Goal: Task Accomplishment & Management: Use online tool/utility

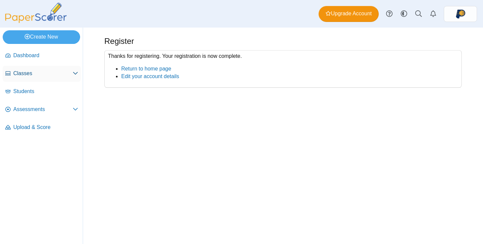
click at [33, 69] on link "Classes" at bounding box center [42, 74] width 78 height 16
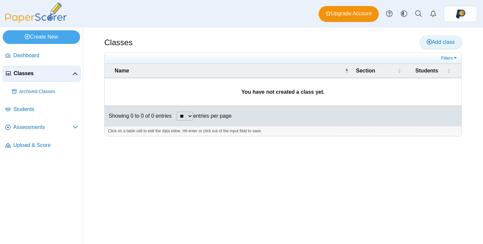
click at [433, 41] on span "Add class" at bounding box center [440, 42] width 28 height 6
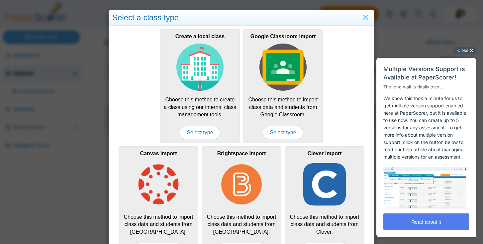
click at [461, 51] on span "Close" at bounding box center [462, 50] width 11 height 5
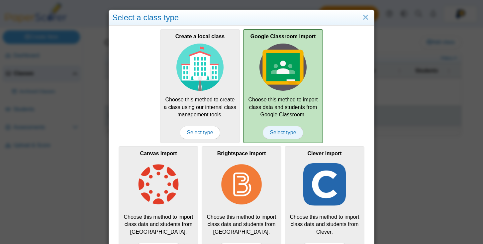
click at [285, 131] on span "Select type" at bounding box center [283, 132] width 40 height 13
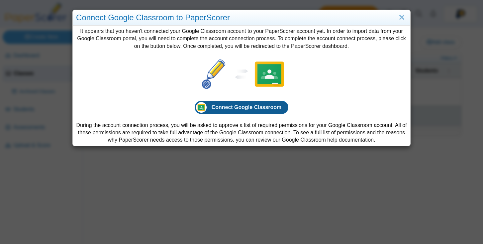
click at [230, 108] on span "Connect Google Classroom" at bounding box center [247, 107] width 70 height 6
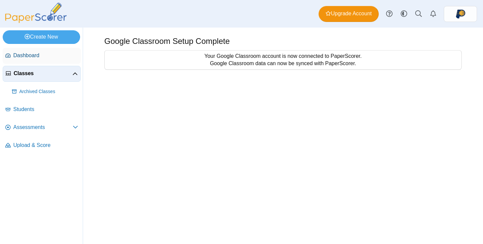
click at [42, 56] on span "Dashboard" at bounding box center [45, 55] width 65 height 7
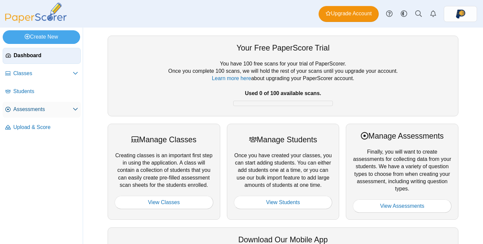
click at [37, 106] on span "Assessments" at bounding box center [42, 109] width 59 height 7
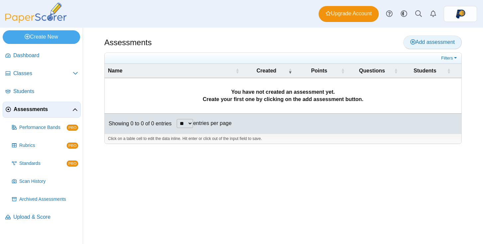
click at [428, 45] on link "Add assessment" at bounding box center [432, 42] width 58 height 13
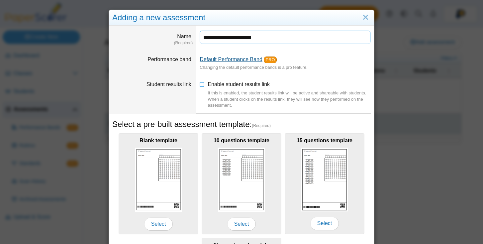
type input "**********"
click at [232, 57] on link "Default Performance Band" at bounding box center [231, 59] width 63 height 6
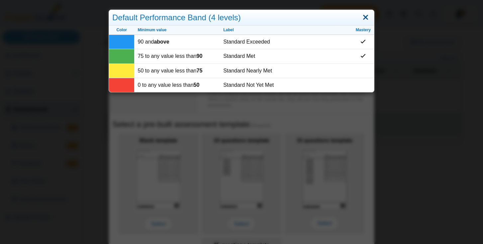
click at [368, 16] on link "Close" at bounding box center [365, 17] width 10 height 11
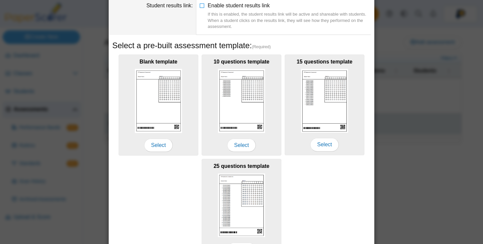
scroll to position [83, 0]
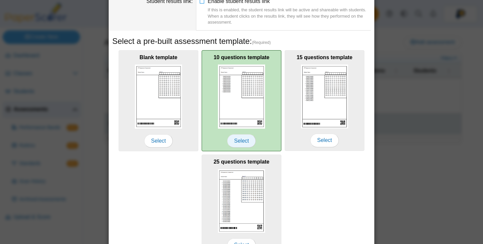
click at [244, 138] on span "Select" at bounding box center [241, 140] width 29 height 13
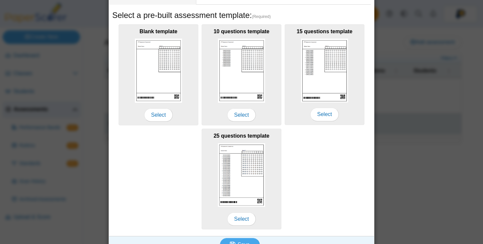
scroll to position [122, 0]
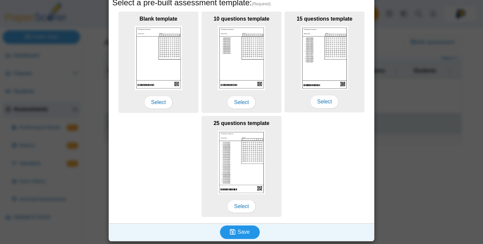
click at [236, 231] on icon "submit" at bounding box center [234, 231] width 8 height 7
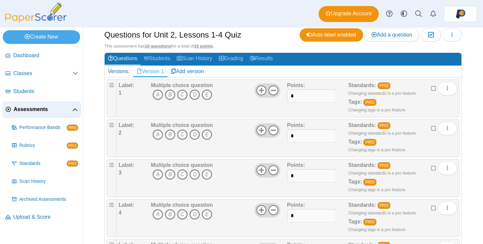
scroll to position [55, 0]
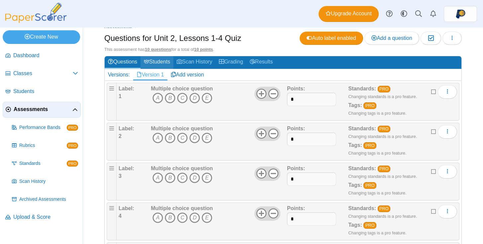
click at [158, 60] on link "Students" at bounding box center [156, 62] width 33 height 12
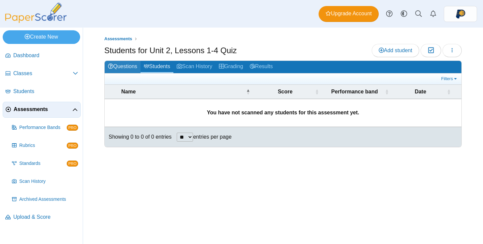
click at [124, 66] on link "Questions" at bounding box center [123, 67] width 36 height 12
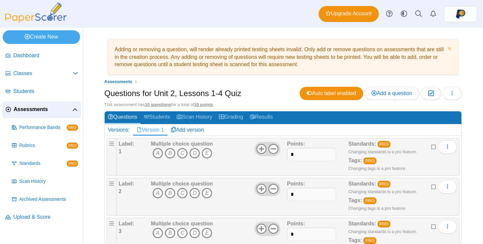
click at [159, 152] on icon "A" at bounding box center [157, 153] width 11 height 11
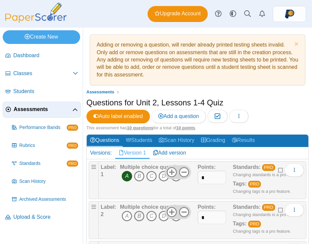
click at [139, 217] on icon "B" at bounding box center [139, 216] width 11 height 11
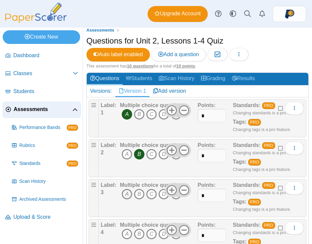
click at [127, 191] on icon "A" at bounding box center [127, 194] width 11 height 11
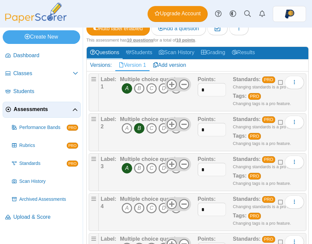
scroll to position [100, 0]
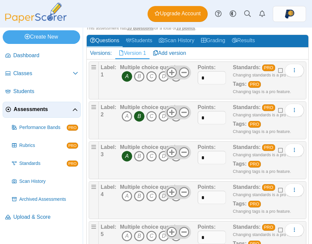
click at [163, 198] on icon "D" at bounding box center [163, 196] width 11 height 11
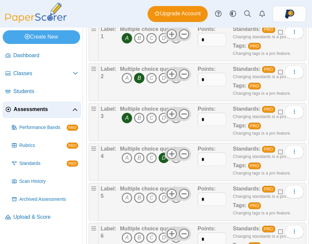
scroll to position [149, 0]
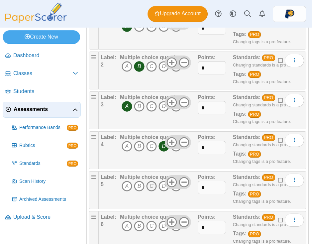
click at [153, 187] on icon "C" at bounding box center [151, 186] width 11 height 11
click at [126, 228] on icon "A" at bounding box center [127, 225] width 11 height 11
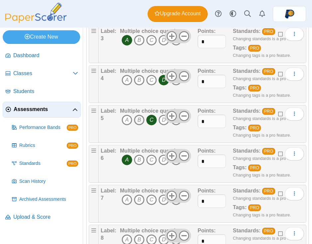
scroll to position [220, 0]
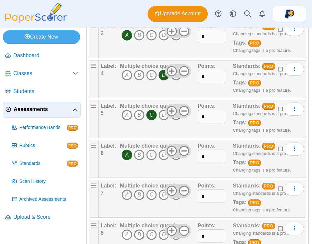
click at [129, 193] on icon "A" at bounding box center [127, 194] width 11 height 11
click at [162, 198] on icon "D" at bounding box center [163, 194] width 11 height 11
click at [163, 198] on icon "D" at bounding box center [163, 194] width 11 height 11
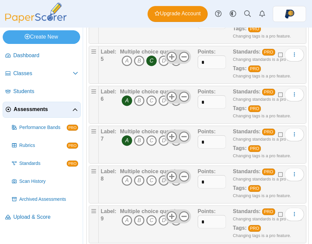
click at [163, 182] on icon "D" at bounding box center [163, 180] width 11 height 11
click at [139, 221] on icon "B" at bounding box center [139, 220] width 11 height 11
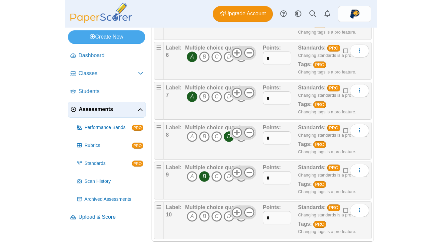
scroll to position [323, 0]
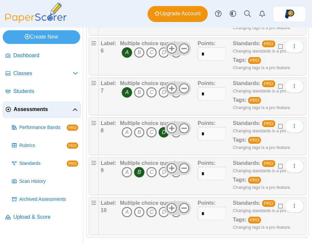
click at [149, 213] on icon "C" at bounding box center [151, 212] width 11 height 11
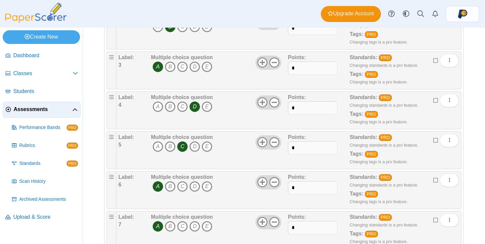
scroll to position [0, 0]
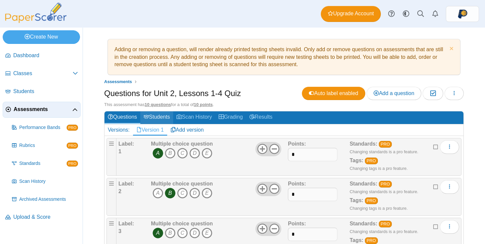
click at [165, 119] on link "Students" at bounding box center [156, 117] width 33 height 12
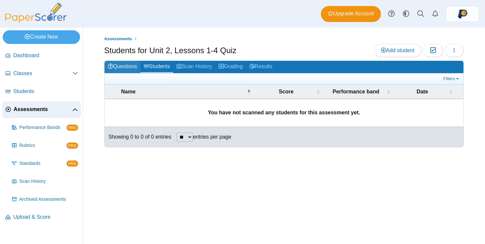
click at [125, 65] on link "Questions" at bounding box center [123, 67] width 36 height 12
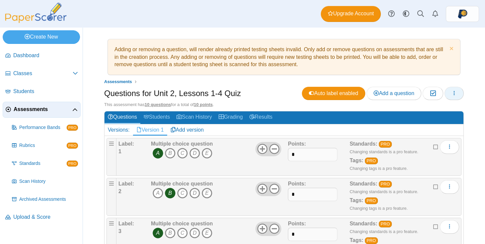
click at [449, 94] on button "button" at bounding box center [454, 93] width 19 height 13
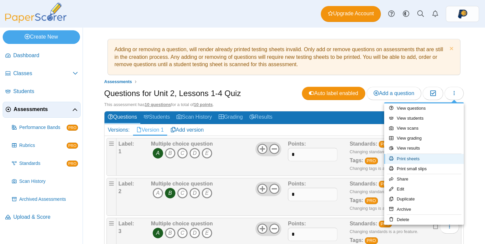
click at [424, 159] on link "Print sheets" at bounding box center [425, 159] width 80 height 10
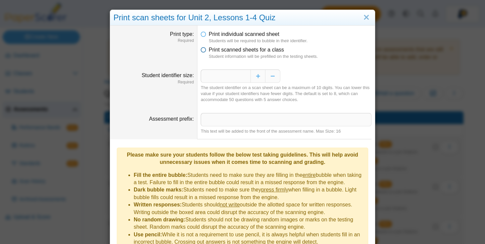
click at [204, 51] on icon at bounding box center [203, 48] width 5 height 5
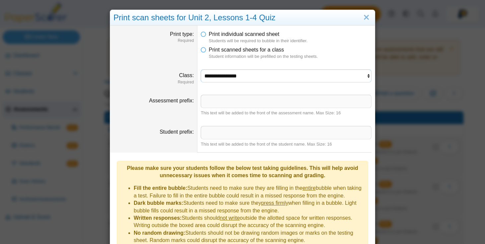
click option "**********" at bounding box center [0, 0] width 0 height 0
click at [201, 69] on select "**********" at bounding box center [286, 75] width 171 height 13
click at [366, 17] on link "Close" at bounding box center [367, 17] width 10 height 11
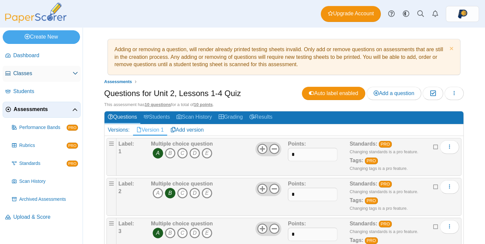
click at [29, 69] on link "Classes" at bounding box center [42, 74] width 78 height 16
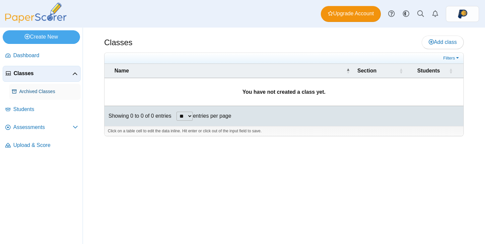
click at [35, 89] on span "Archived Classes" at bounding box center [48, 91] width 59 height 7
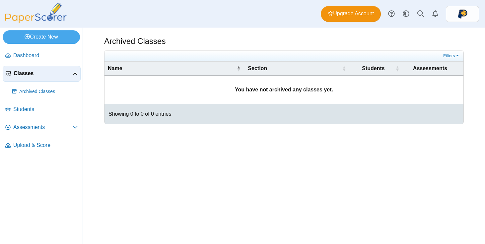
click at [47, 77] on span "Classes" at bounding box center [43, 73] width 59 height 7
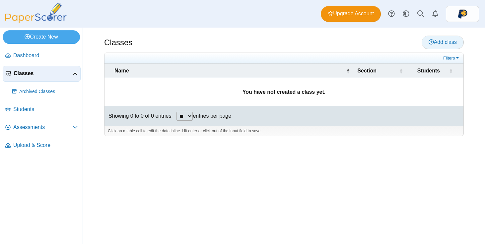
click at [431, 39] on link "Add class" at bounding box center [443, 42] width 42 height 13
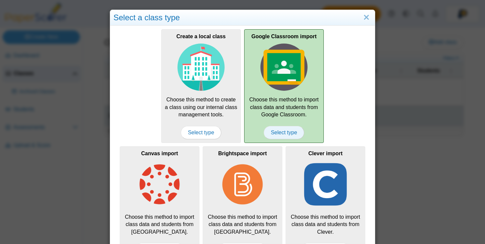
click at [290, 130] on span "Select type" at bounding box center [284, 132] width 40 height 13
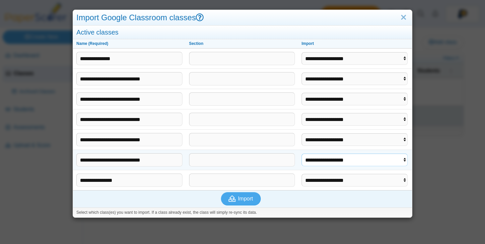
select select "**********"
click option "**********" at bounding box center [0, 0] width 0 height 0
click at [249, 200] on span "Import" at bounding box center [245, 199] width 15 height 6
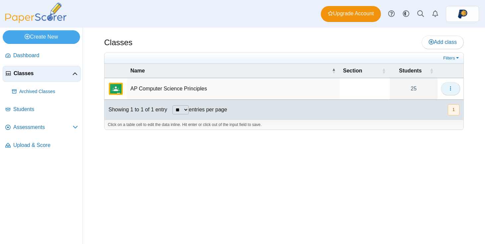
click at [450, 87] on icon "button" at bounding box center [450, 88] width 5 height 5
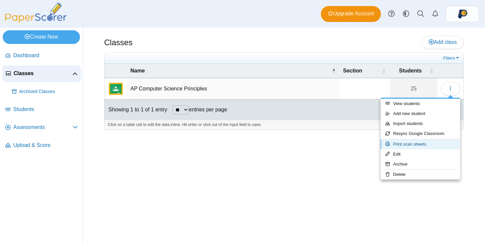
click at [414, 144] on link "Print scan sheets" at bounding box center [421, 144] width 80 height 10
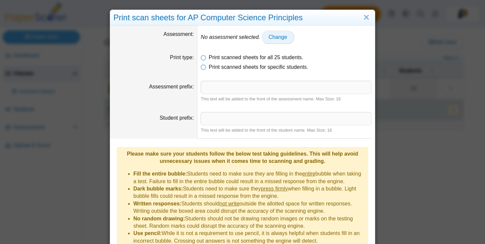
click at [278, 39] on span "Change" at bounding box center [278, 37] width 19 height 6
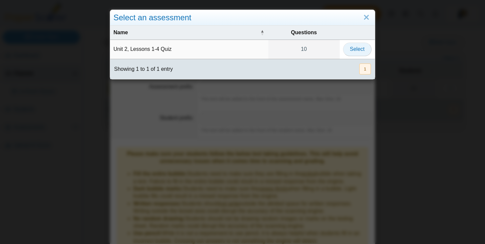
click at [353, 47] on span "Select" at bounding box center [357, 49] width 15 height 6
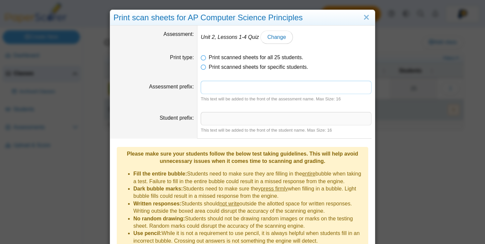
click at [240, 88] on input "Assessment prefix" at bounding box center [286, 87] width 171 height 13
type input "*"
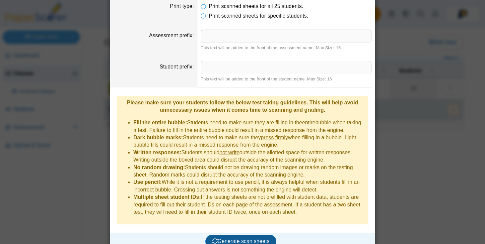
click at [235, 238] on span "Generate scan sheets" at bounding box center [241, 241] width 57 height 6
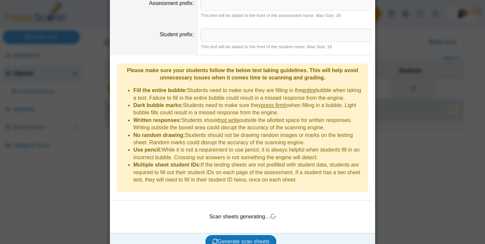
scroll to position [90, 0]
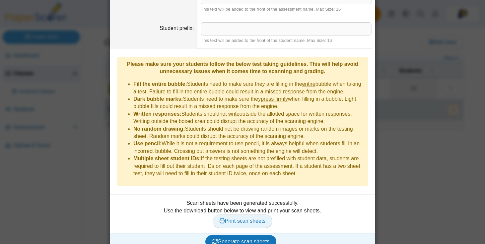
click at [242, 218] on span "Print scan sheets" at bounding box center [243, 221] width 46 height 6
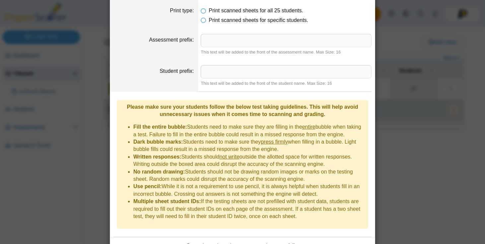
scroll to position [0, 0]
